Goal: Task Accomplishment & Management: Manage account settings

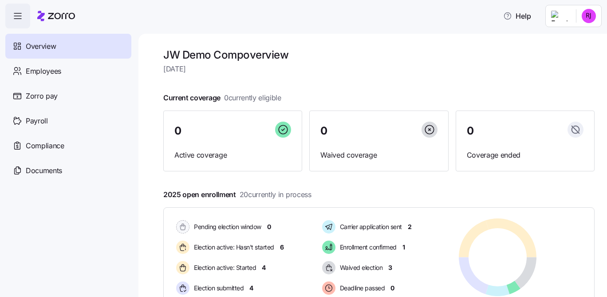
click at [584, 18] on html "Help Overview Employees Zorro pay Payroll Compliance Documents JW Demo Comp ove…" at bounding box center [303, 145] width 607 height 291
click at [558, 65] on div "Log out" at bounding box center [553, 68] width 35 height 10
